Goal: Check status: Check status

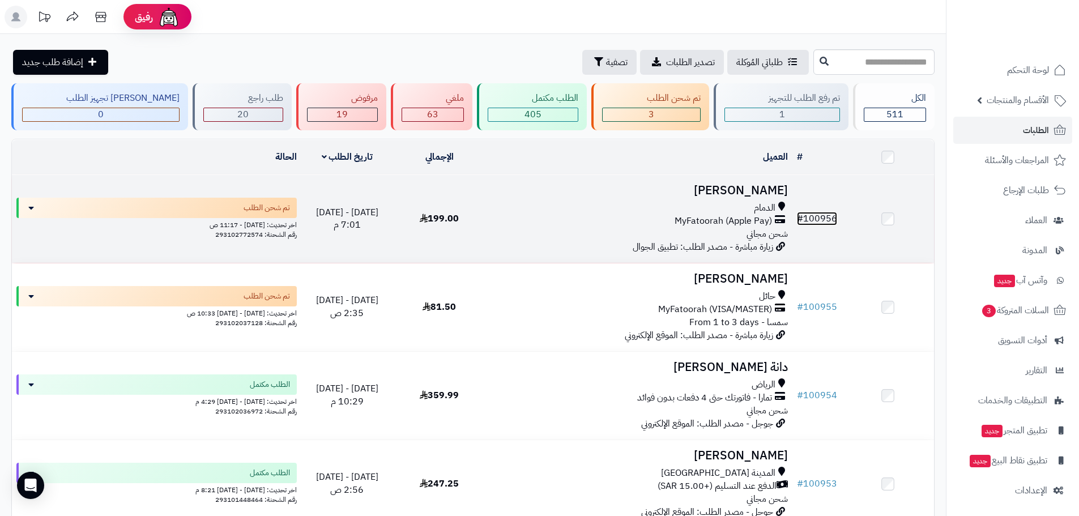
click at [815, 214] on link "# 100956" at bounding box center [817, 219] width 40 height 14
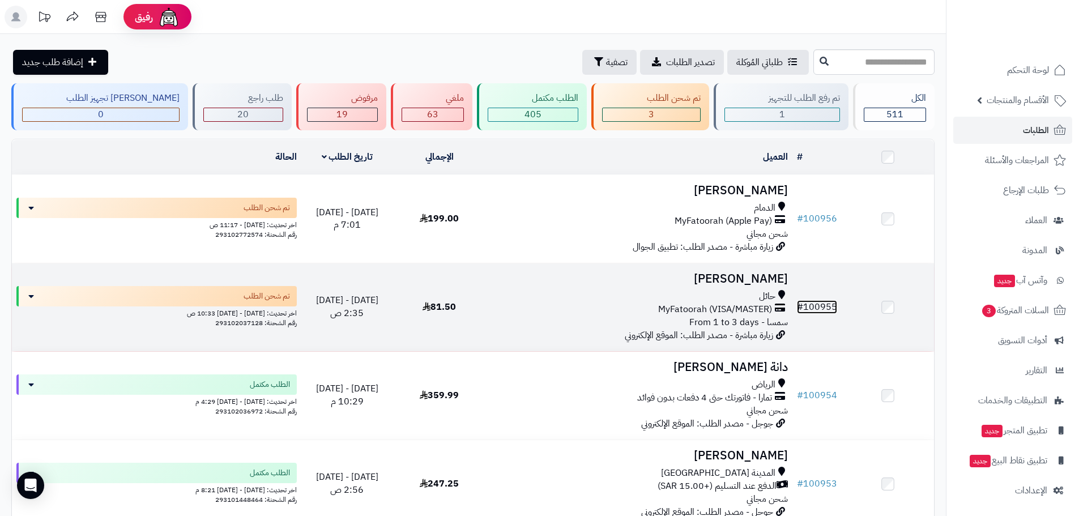
click at [812, 304] on link "# 100955" at bounding box center [817, 307] width 40 height 14
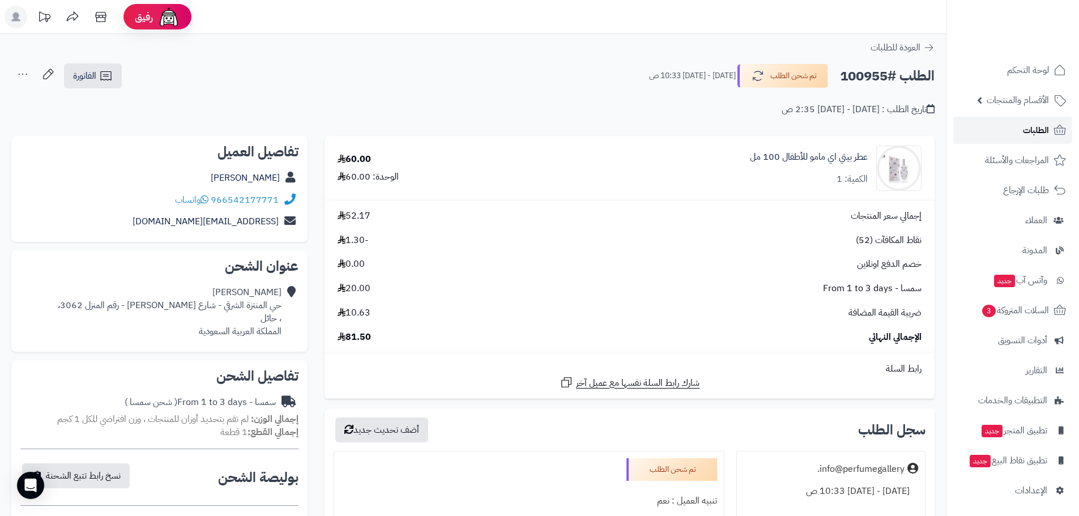
click at [1028, 132] on span "الطلبات" at bounding box center [1036, 130] width 26 height 16
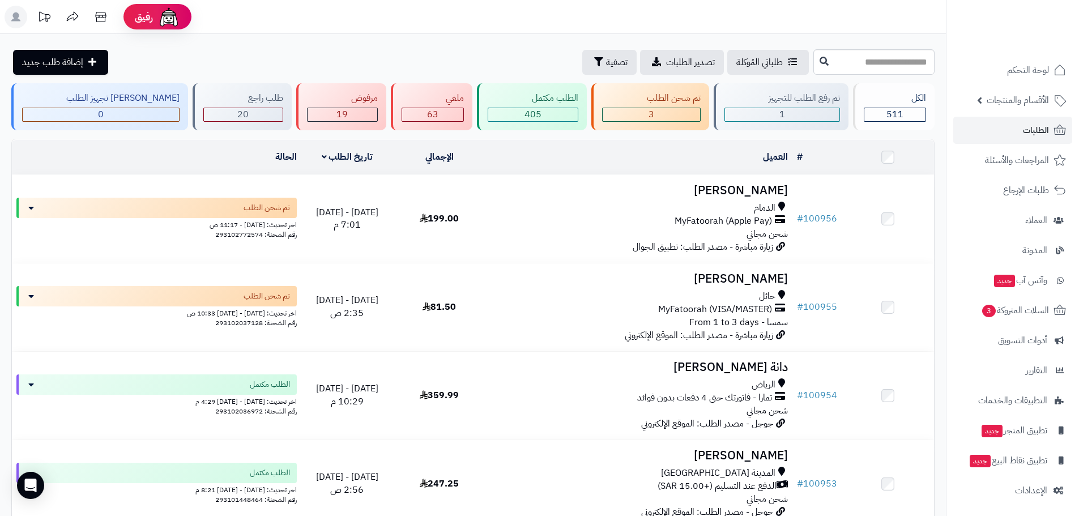
click at [628, 110] on div "3" at bounding box center [650, 114] width 97 height 13
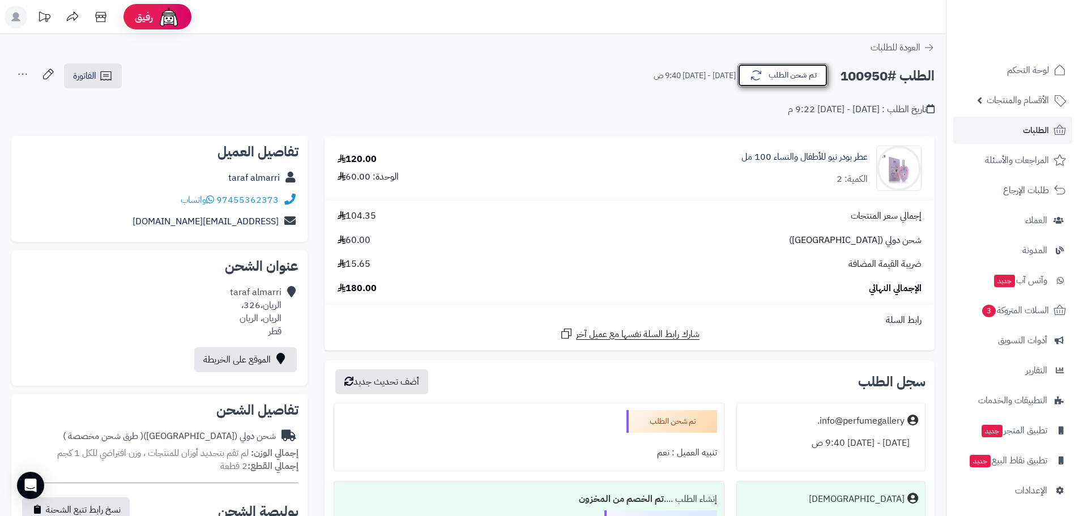
click at [797, 83] on button "تم شحن الطلب" at bounding box center [782, 75] width 91 height 24
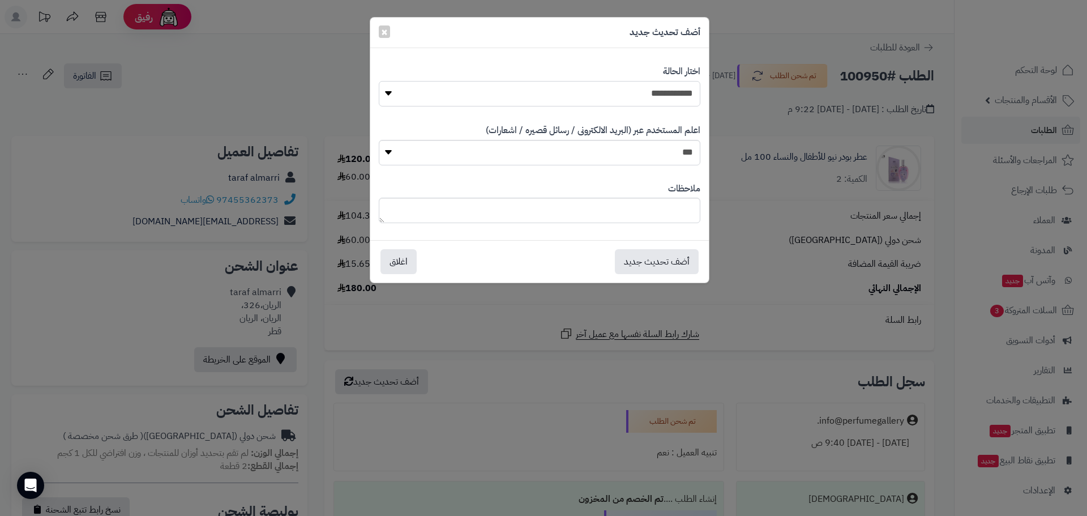
drag, startPoint x: 672, startPoint y: 97, endPoint x: 673, endPoint y: 103, distance: 6.3
click at [672, 97] on select "**********" at bounding box center [540, 93] width 322 height 25
select select "*"
click at [379, 81] on select "**********" at bounding box center [540, 93] width 322 height 25
click at [659, 256] on button "أضف تحديث جديد" at bounding box center [657, 261] width 84 height 25
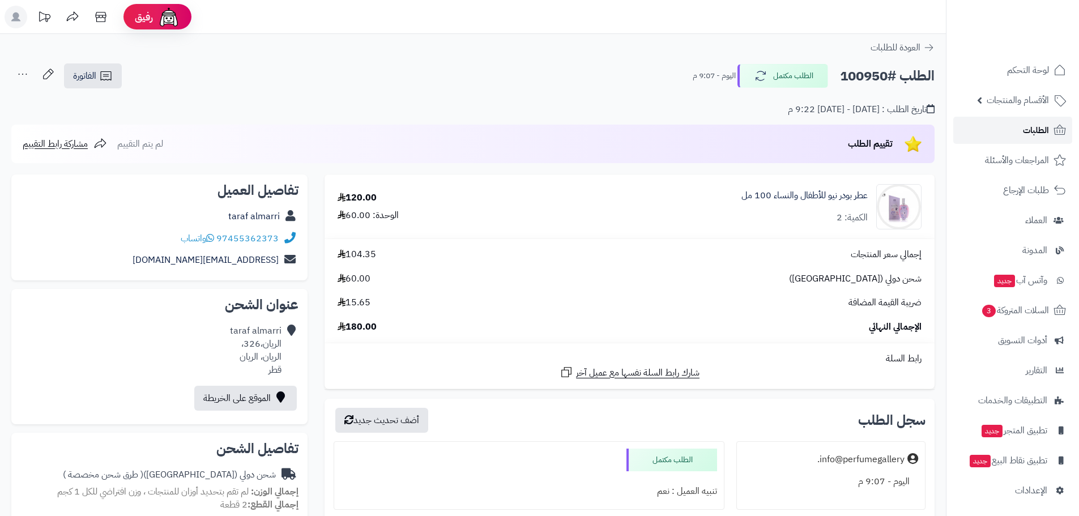
click at [1025, 129] on span "الطلبات" at bounding box center [1036, 130] width 26 height 16
